Goal: Find specific page/section: Find specific page/section

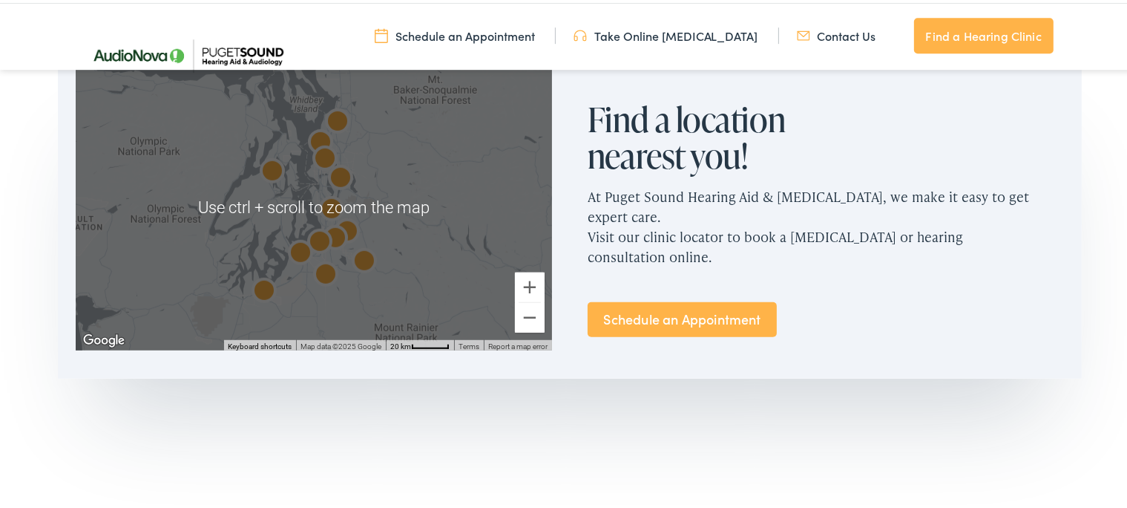
scroll to position [940, 0]
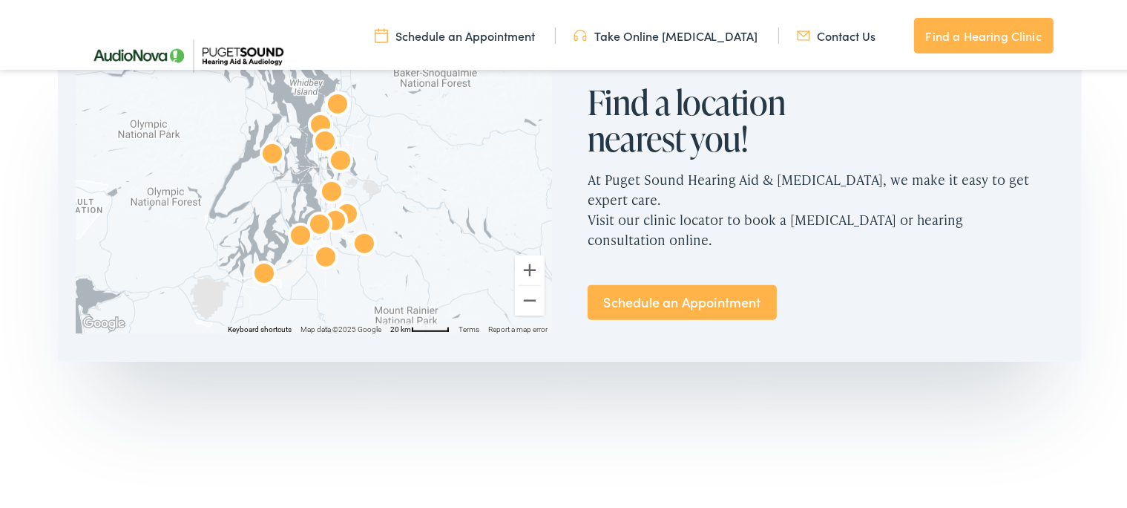
click at [335, 155] on img "AudioNova" at bounding box center [341, 160] width 36 height 36
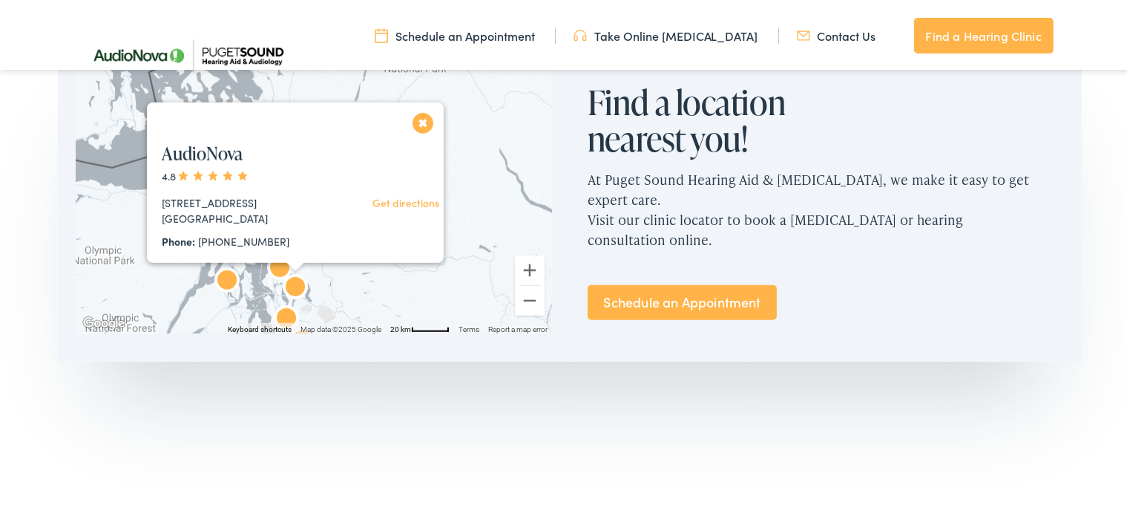
click at [271, 264] on img "AudioNova" at bounding box center [280, 267] width 36 height 36
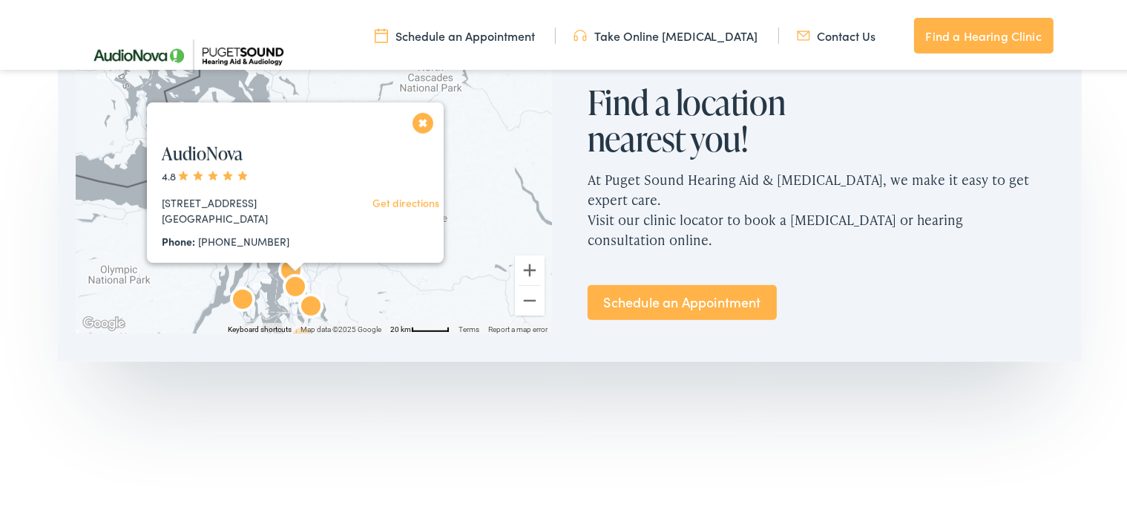
click at [417, 116] on button "Close" at bounding box center [423, 120] width 26 height 26
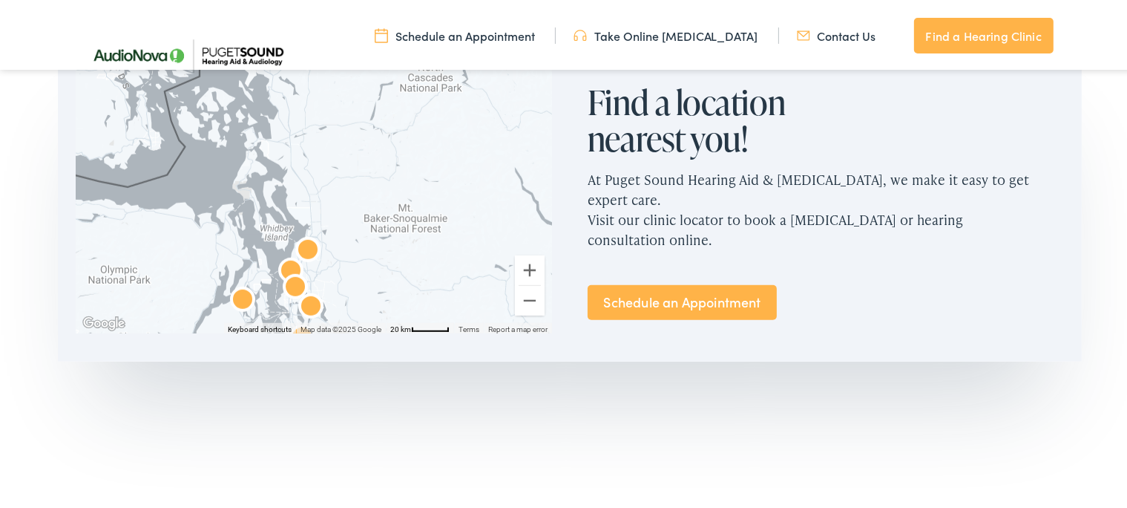
click at [295, 246] on img "Puget Sound Hearing Aid &#038; Audiology by AudioNova" at bounding box center [308, 249] width 36 height 36
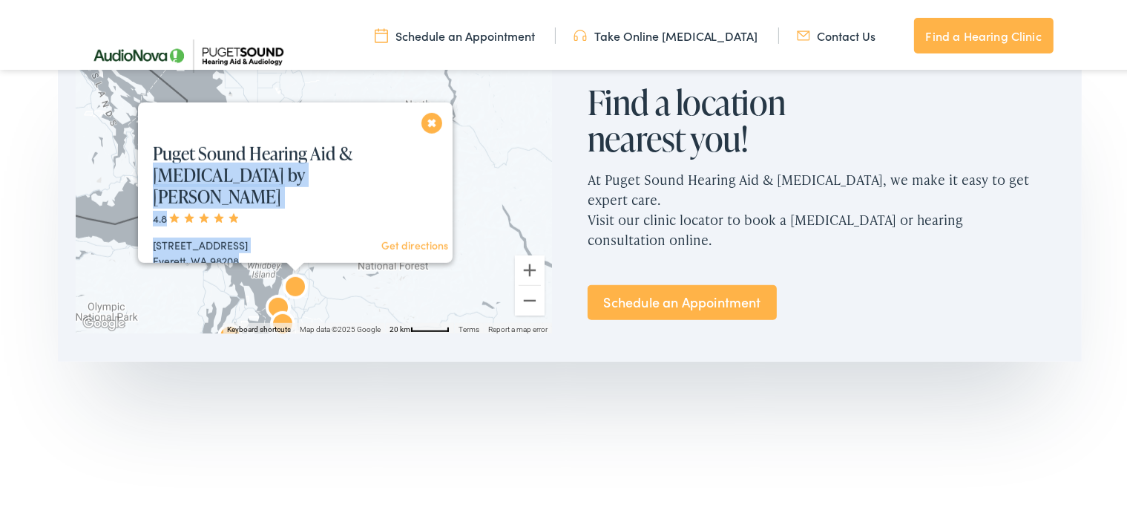
drag, startPoint x: 247, startPoint y: 236, endPoint x: 145, endPoint y: 174, distance: 119.9
click at [145, 174] on div "Puget Sound Hearing Aid & [MEDICAL_DATA] by AudioNova 4.8 [STREET_ADDRESS] Get …" at bounding box center [302, 318] width 328 height 387
click at [145, 174] on h4 "Puget Sound Hearing Aid & [MEDICAL_DATA] by [PERSON_NAME]" at bounding box center [302, 172] width 328 height 64
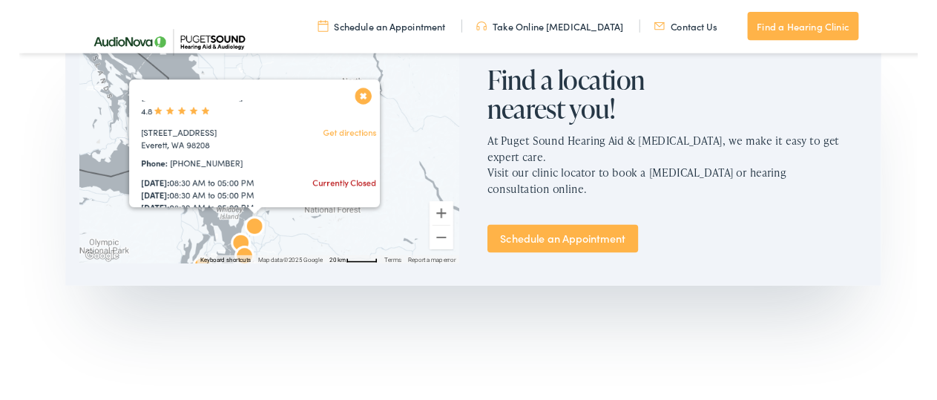
scroll to position [79, 0]
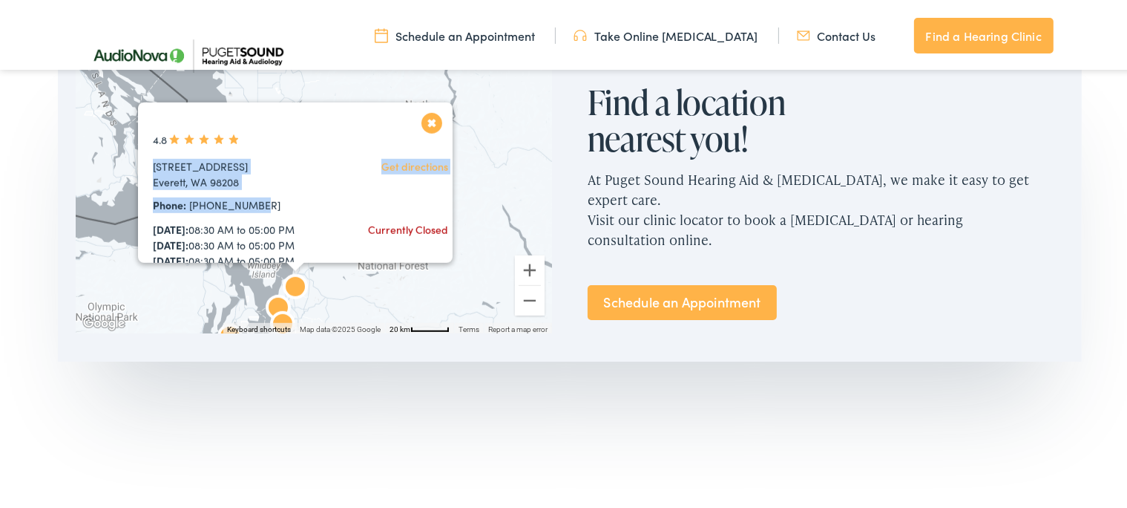
drag, startPoint x: 260, startPoint y: 183, endPoint x: 134, endPoint y: 148, distance: 130.4
click at [138, 156] on div "[STREET_ADDRESS] Get directions Phone: [PHONE_NUMBER] [DATE]: 08:30 AM to 05:00…" at bounding box center [302, 242] width 328 height 172
copy div "[STREET_ADDRESS] Get directions Phone: [PHONE_NUMBER]"
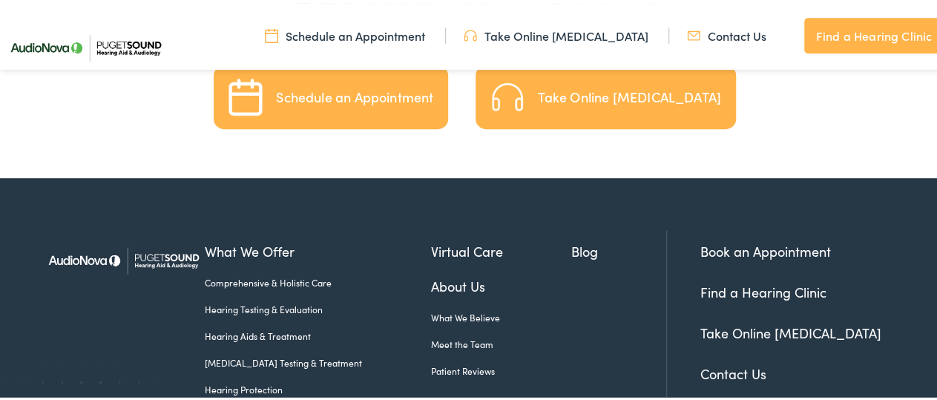
scroll to position [3332, 0]
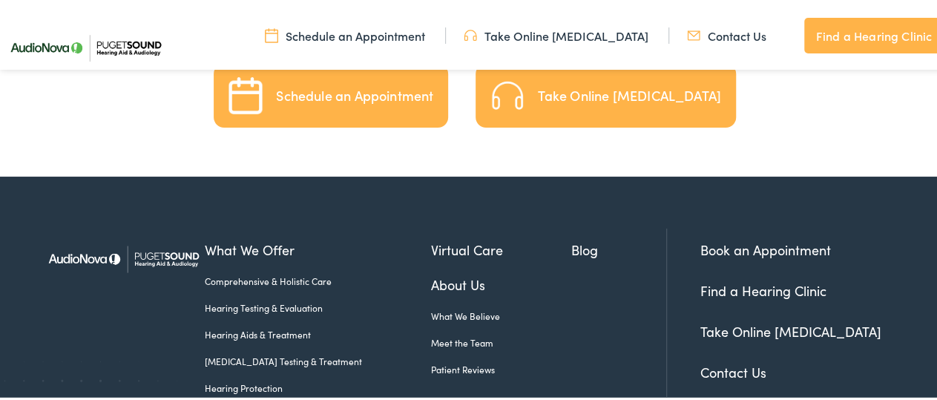
click at [318, 272] on link "Comprehensive & Holistic Care" at bounding box center [318, 278] width 226 height 13
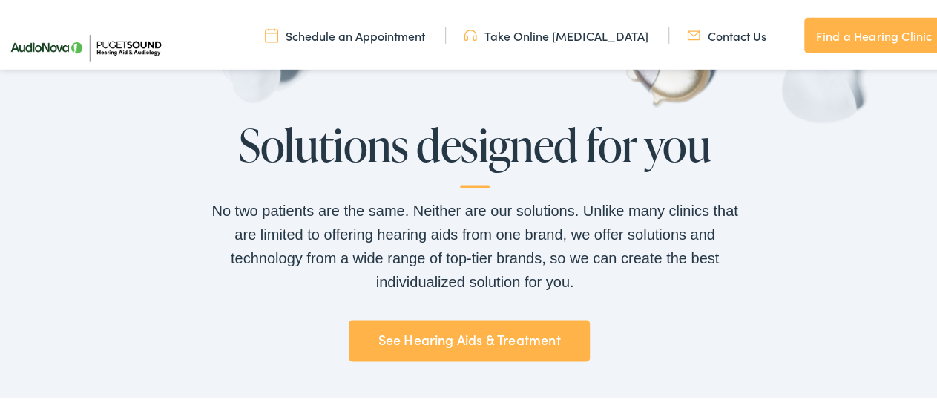
scroll to position [1010, 0]
